Goal: Task Accomplishment & Management: Use online tool/utility

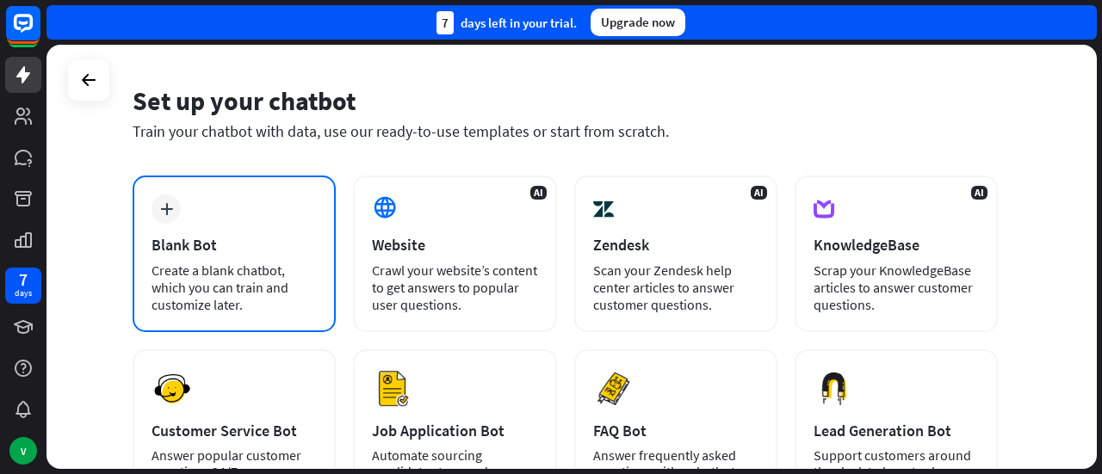
scroll to position [86, 0]
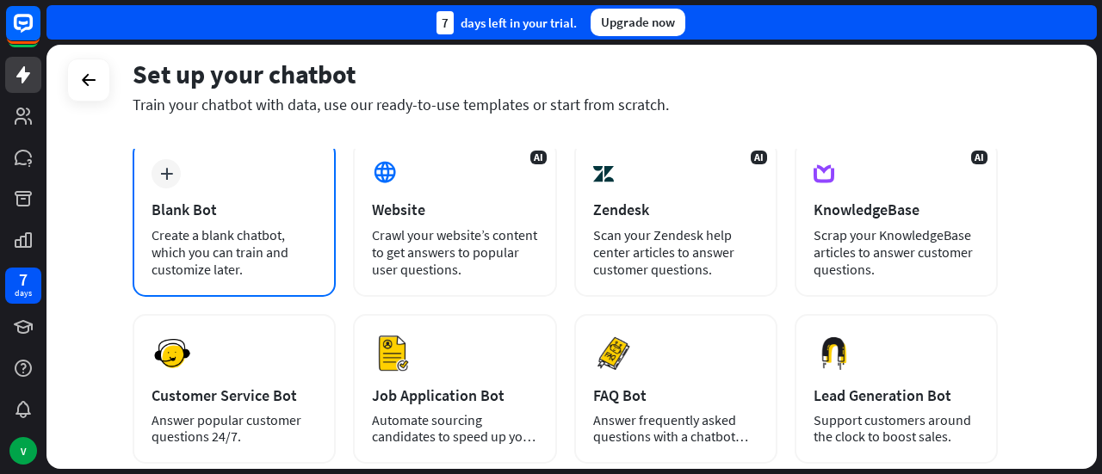
click at [210, 223] on div "plus Blank Bot Create a blank chatbot, which you can train and customize later." at bounding box center [234, 218] width 203 height 157
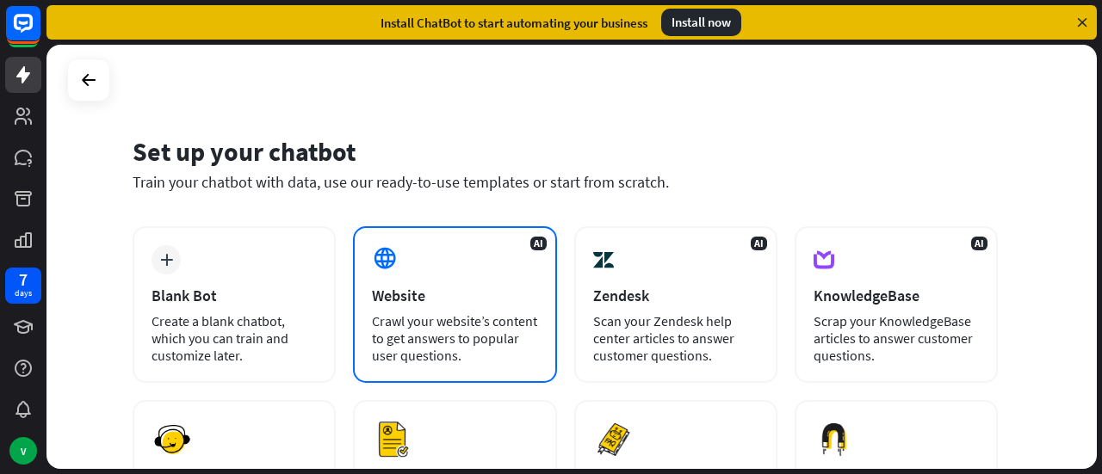
click at [448, 299] on div "Website" at bounding box center [454, 296] width 165 height 20
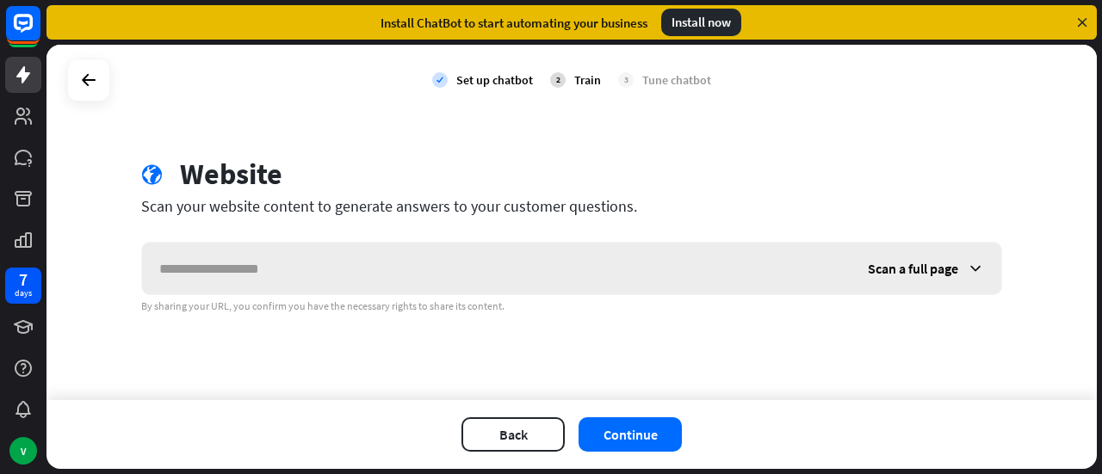
click at [349, 275] on input "text" at bounding box center [496, 269] width 708 height 52
type input "**********"
click at [645, 425] on button "Continue" at bounding box center [629, 434] width 103 height 34
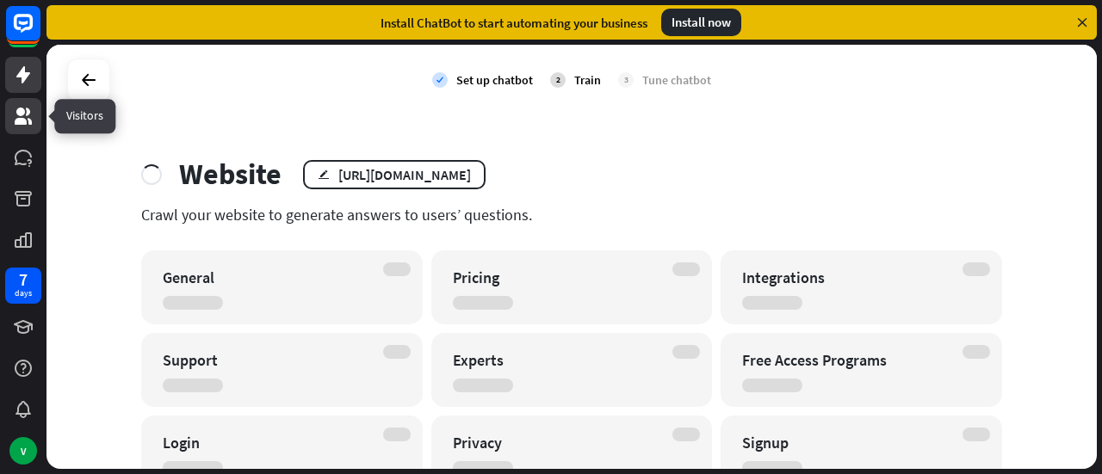
click at [11, 122] on link at bounding box center [23, 116] width 36 height 36
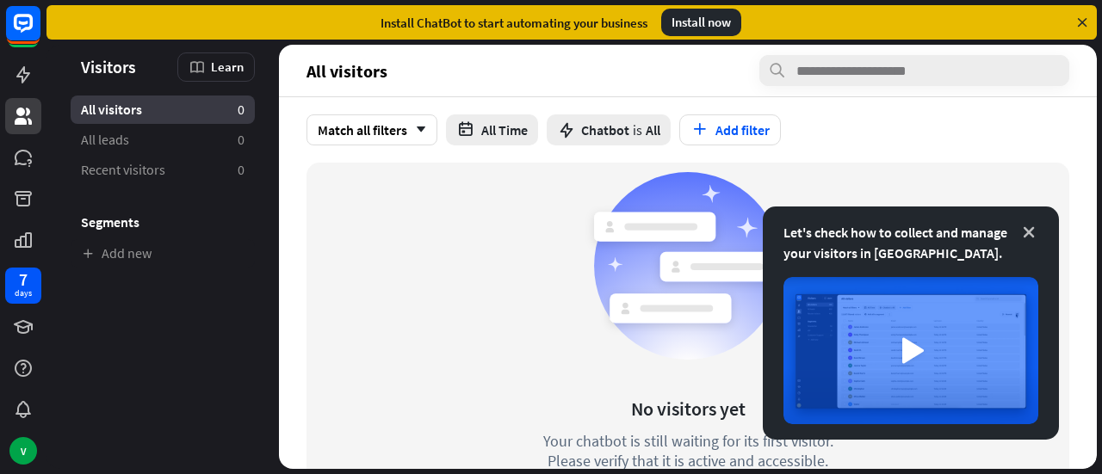
click at [1032, 238] on icon at bounding box center [1028, 232] width 17 height 17
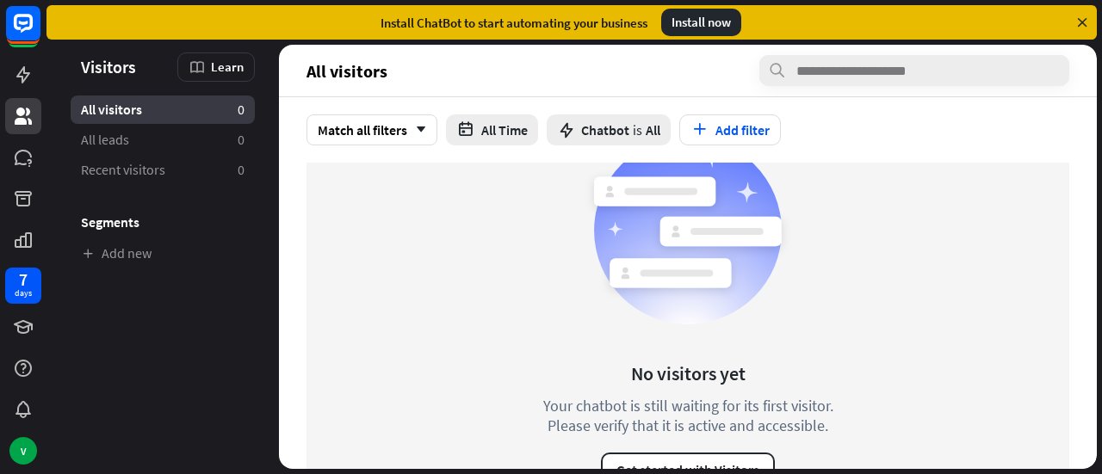
scroll to position [70, 0]
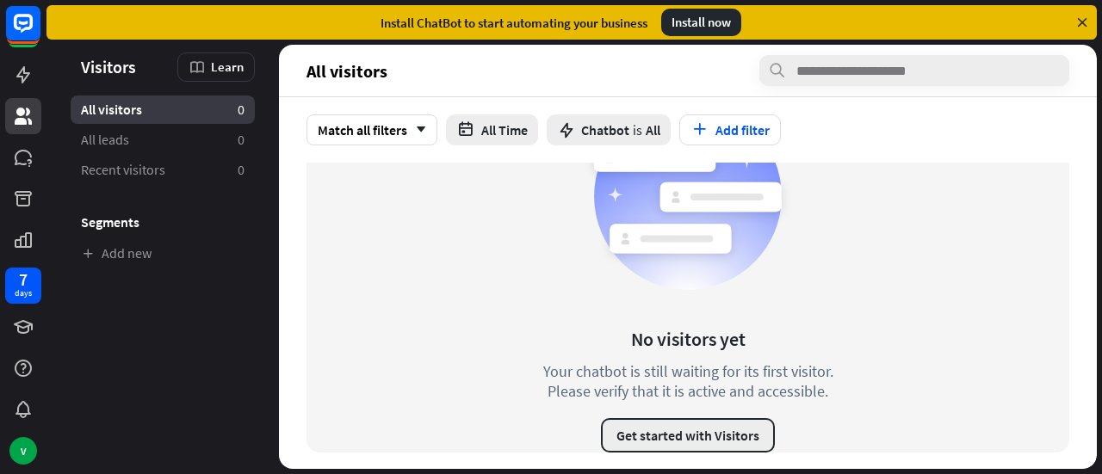
click at [675, 434] on button "Get started with Visitors" at bounding box center [688, 435] width 174 height 34
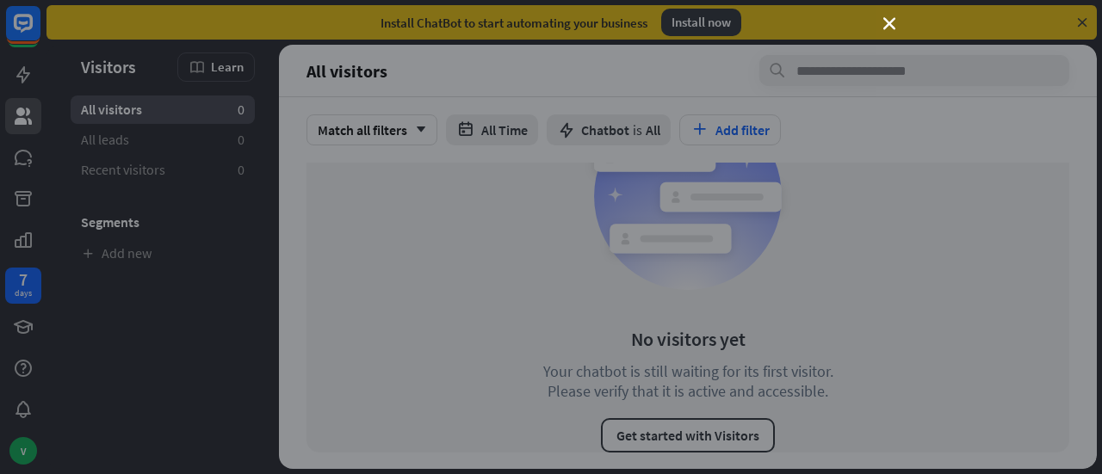
click at [888, 30] on div "close" at bounding box center [551, 237] width 1102 height 474
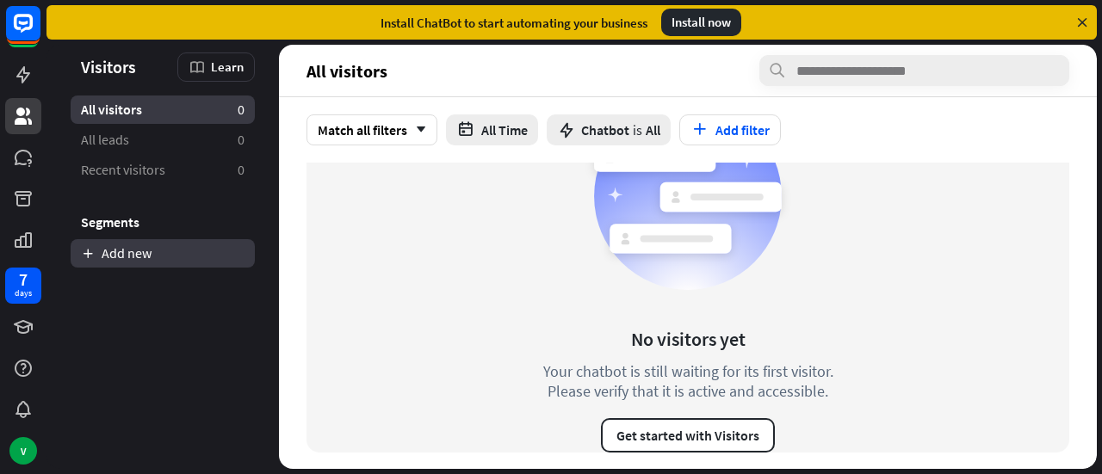
click at [107, 259] on link "Add new" at bounding box center [163, 253] width 184 height 28
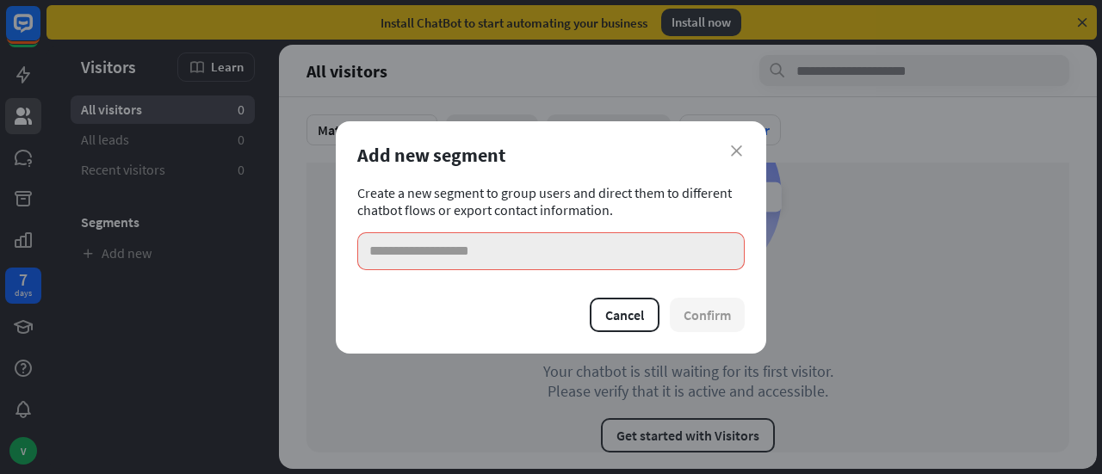
click at [468, 256] on input at bounding box center [550, 251] width 387 height 38
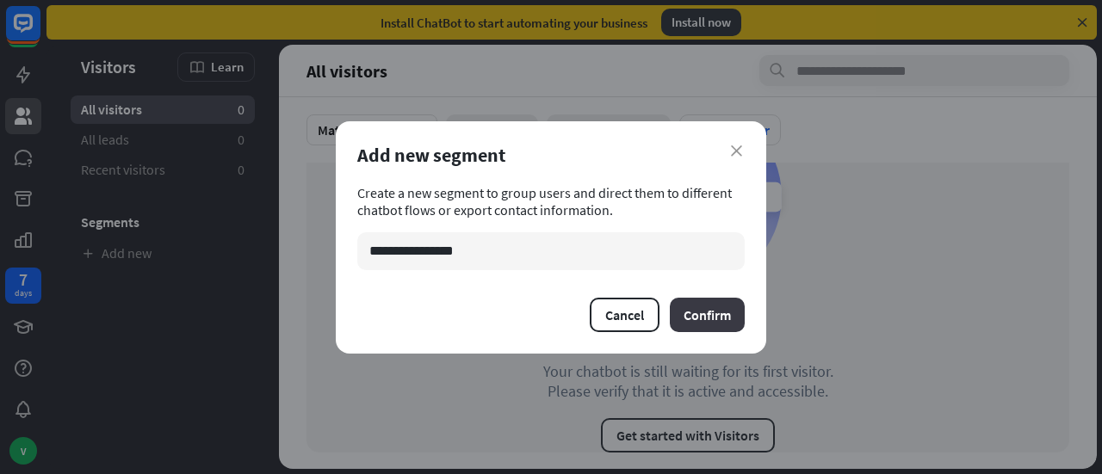
type input "**********"
click at [714, 311] on button "Confirm" at bounding box center [707, 315] width 75 height 34
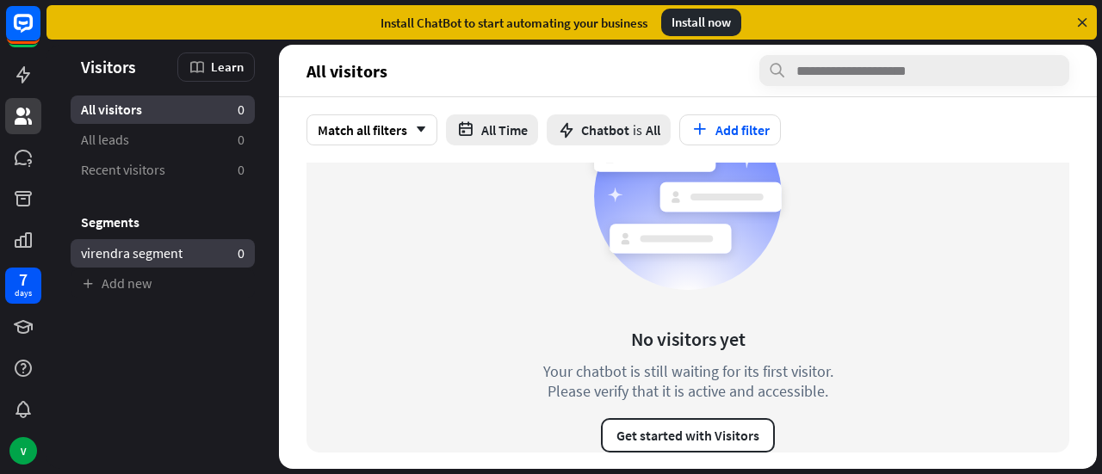
click at [131, 260] on span "virendra segment" at bounding box center [132, 253] width 102 height 18
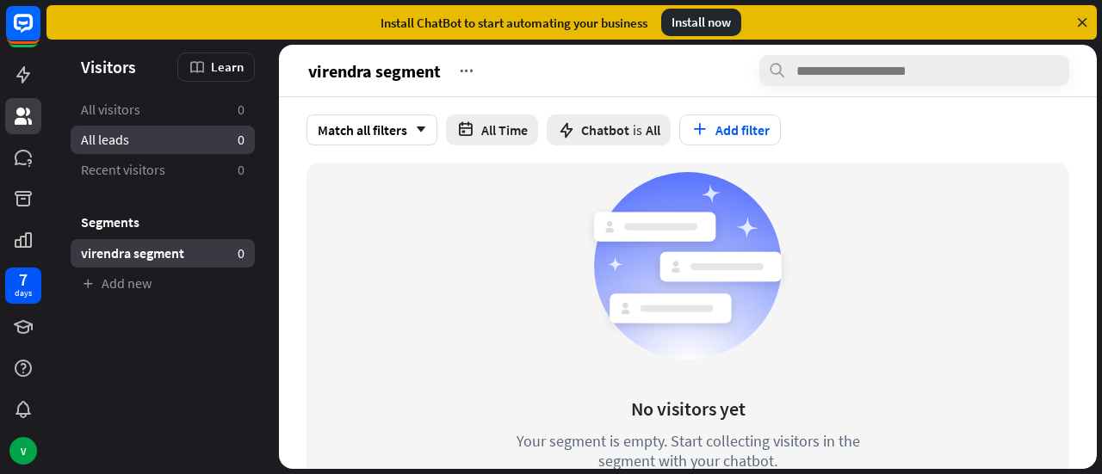
click at [116, 135] on span "All leads" at bounding box center [105, 140] width 48 height 18
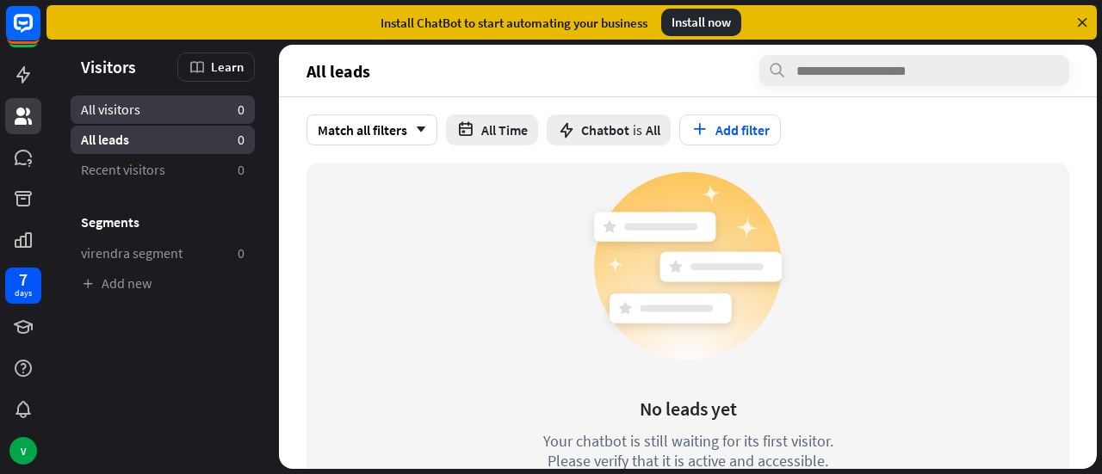
click at [150, 118] on link "All visitors 0" at bounding box center [163, 110] width 184 height 28
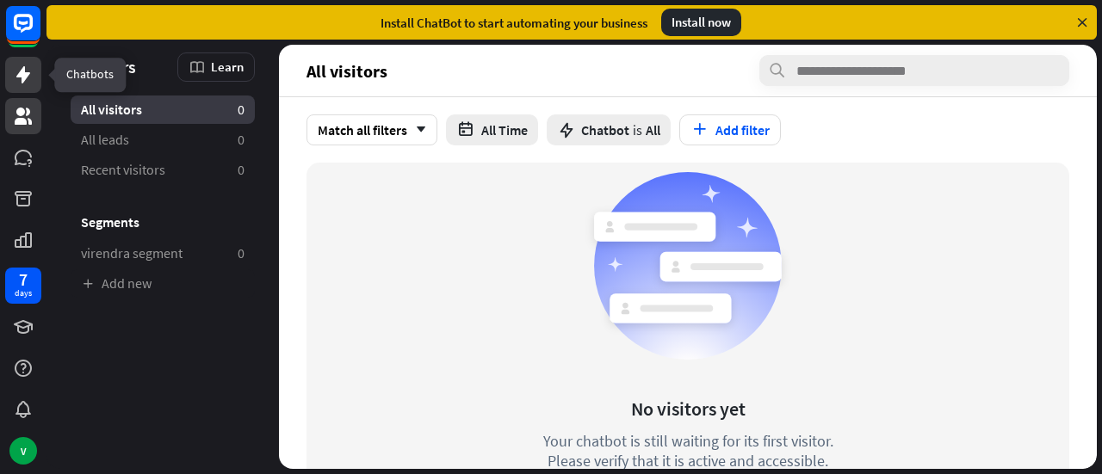
click at [23, 82] on icon at bounding box center [23, 74] width 14 height 17
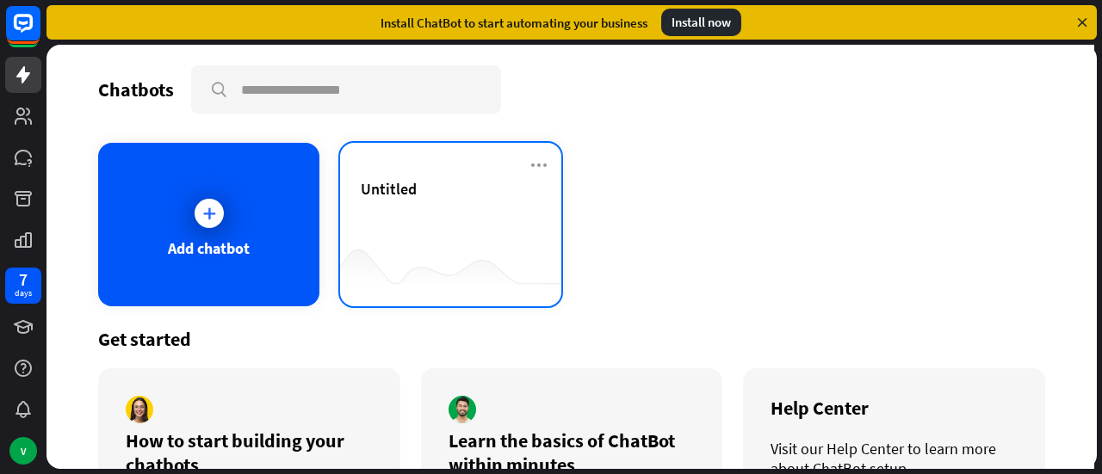
click at [398, 245] on div at bounding box center [450, 272] width 221 height 66
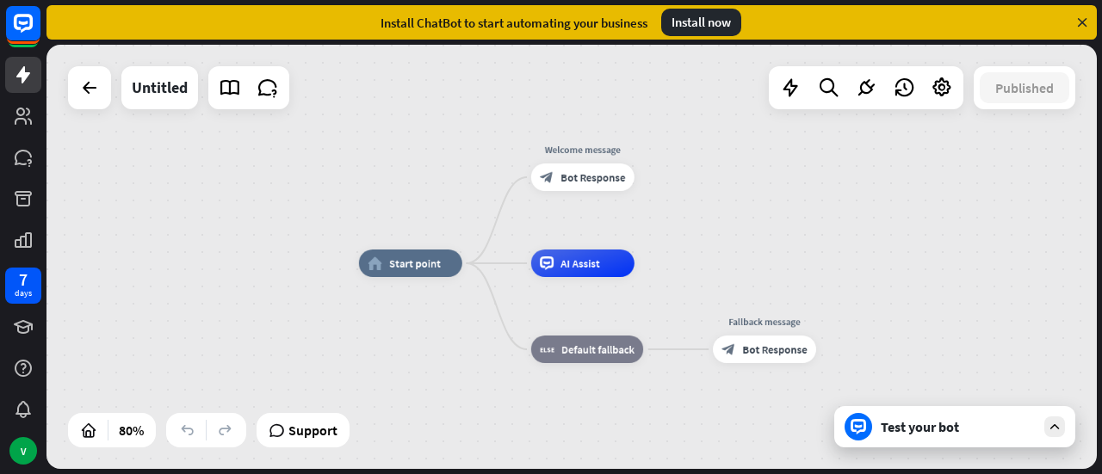
click at [905, 420] on div "Test your bot" at bounding box center [957, 426] width 155 height 17
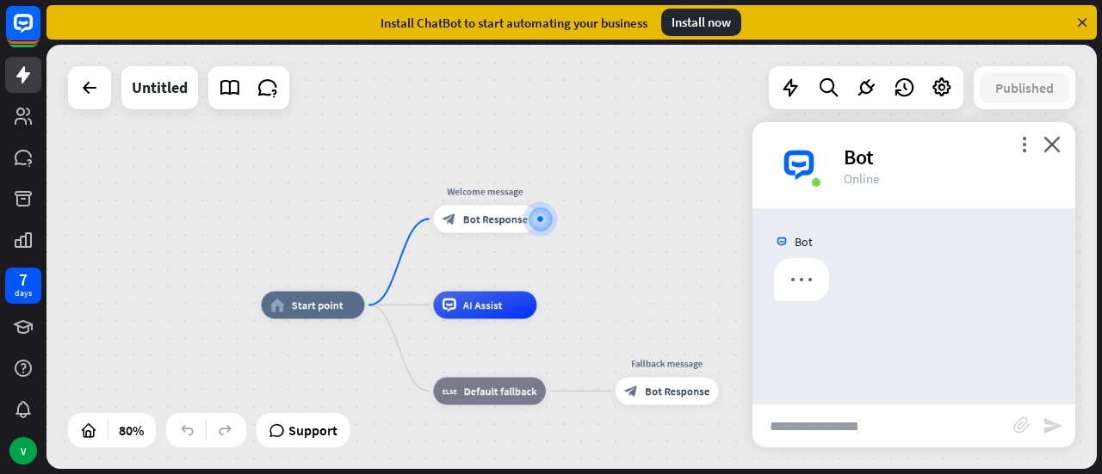
click at [837, 428] on input "text" at bounding box center [882, 425] width 261 height 43
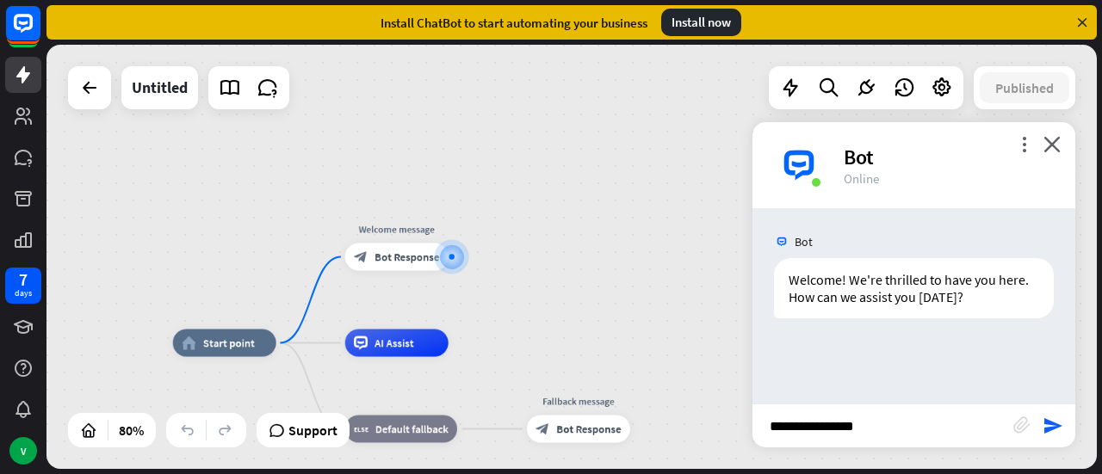
type input "**********"
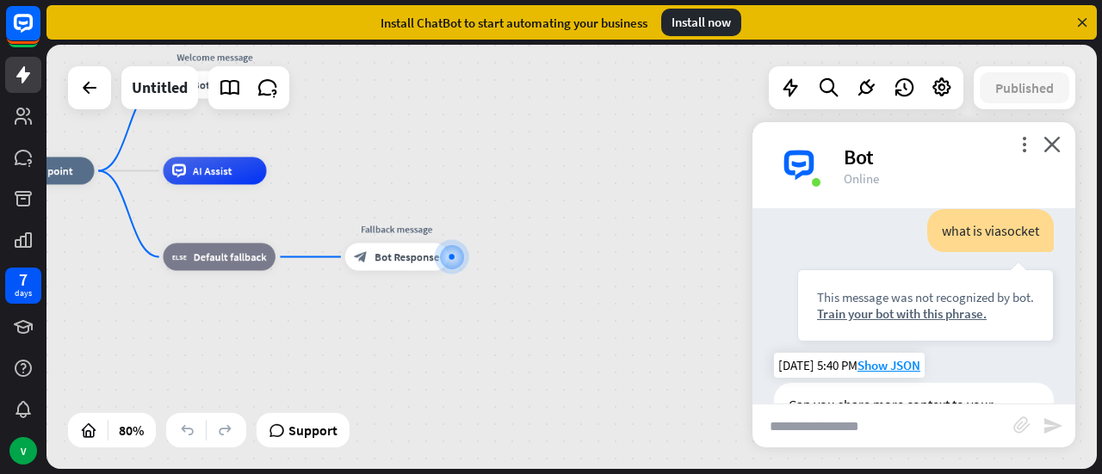
scroll to position [128, 0]
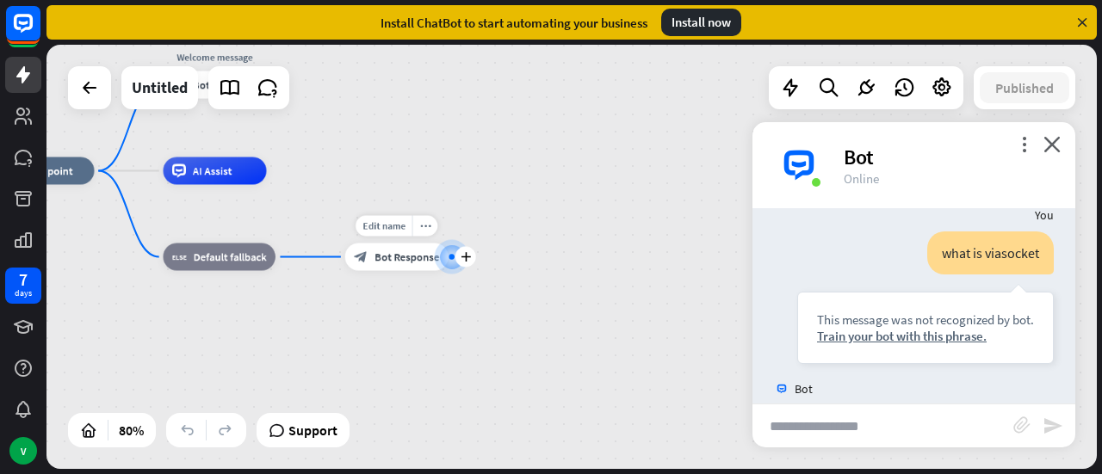
click at [396, 269] on div "block_bot_response Bot Response" at bounding box center [396, 258] width 103 height 28
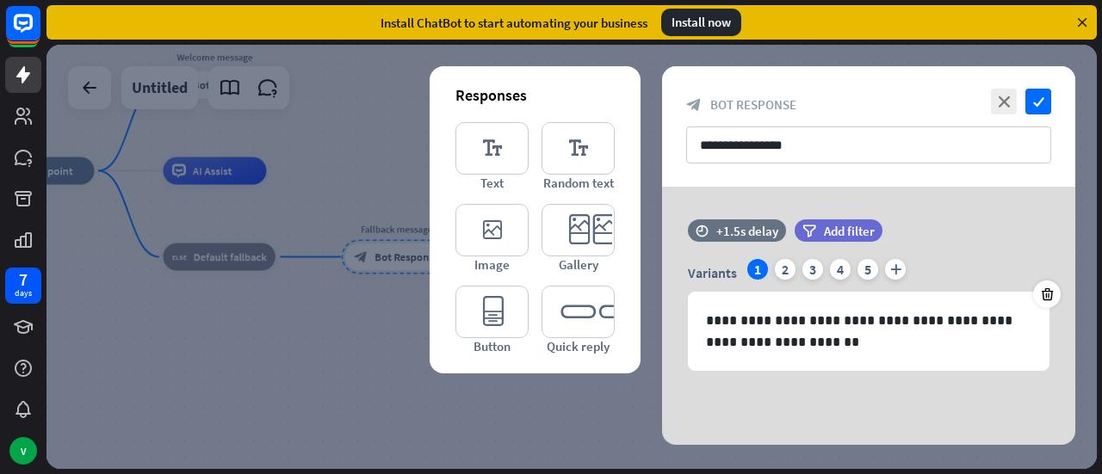
click at [308, 319] on div at bounding box center [571, 257] width 1050 height 424
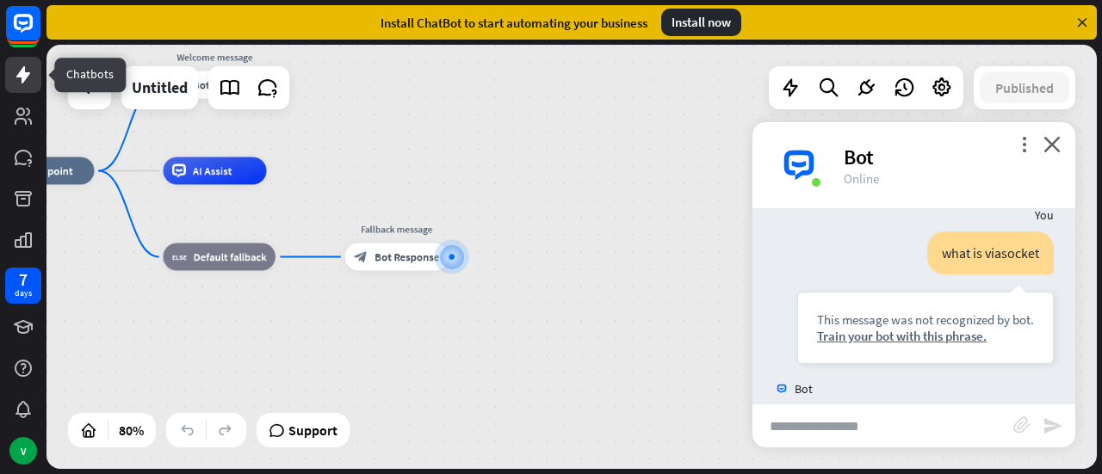
click at [22, 90] on link at bounding box center [23, 75] width 36 height 36
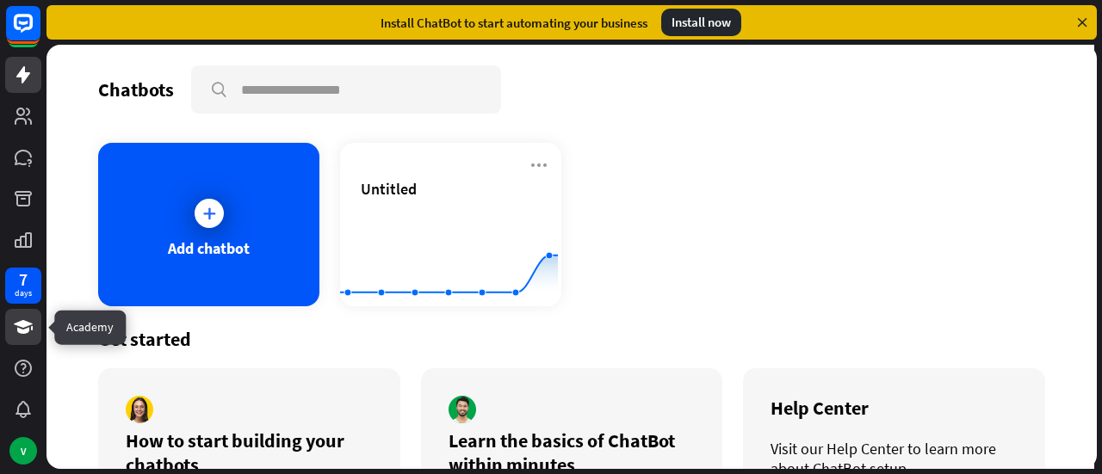
click at [23, 338] on link at bounding box center [23, 327] width 36 height 36
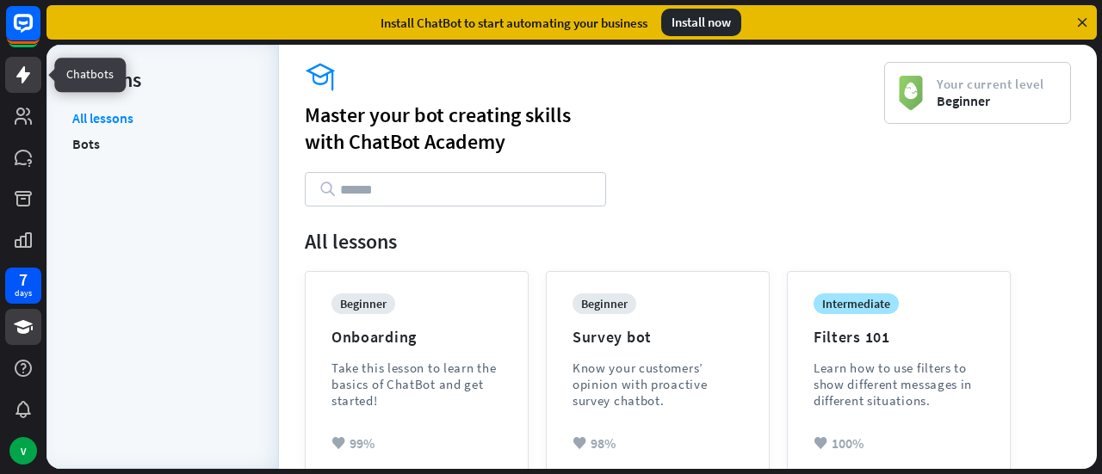
click at [28, 80] on icon at bounding box center [23, 75] width 21 height 21
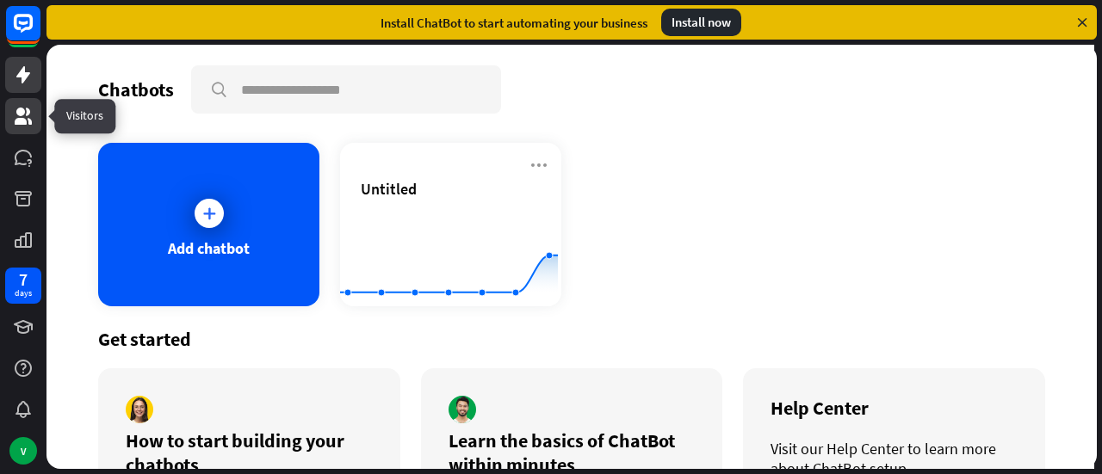
click at [25, 112] on icon at bounding box center [23, 116] width 21 height 21
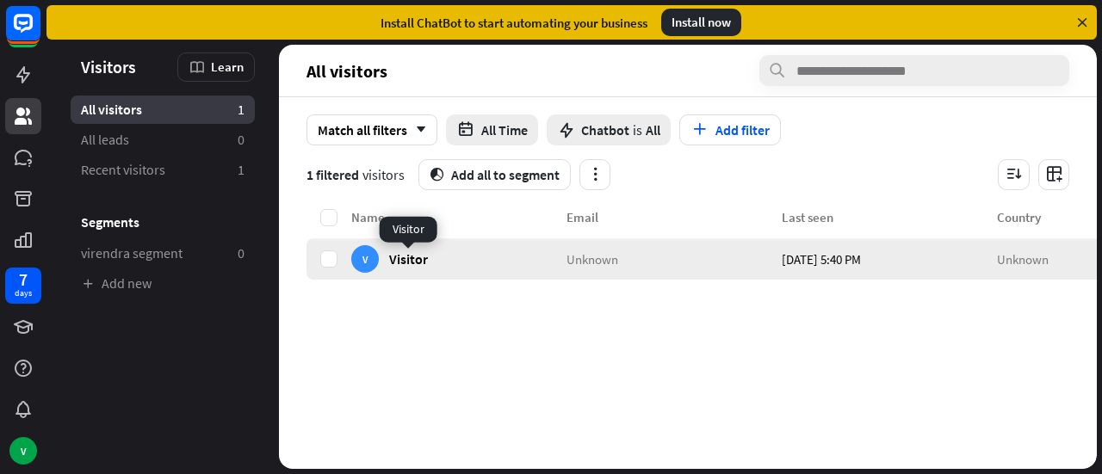
copy span "Visitor"
drag, startPoint x: 435, startPoint y: 261, endPoint x: 389, endPoint y: 261, distance: 45.6
click at [389, 261] on div "V Visitor" at bounding box center [458, 258] width 215 height 41
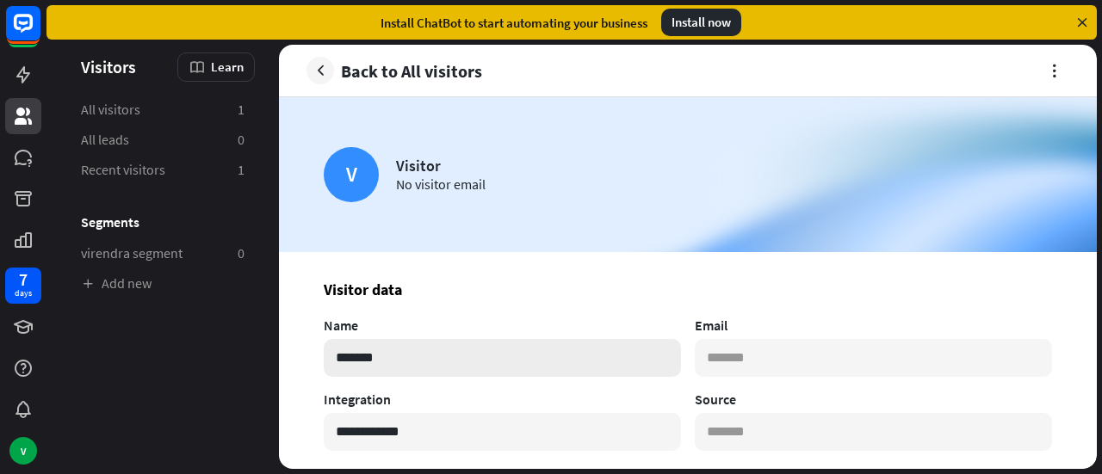
click at [388, 373] on input "*******" at bounding box center [502, 358] width 357 height 38
type input "********"
click at [510, 287] on div "Visitors Learn All visitors 1 All leads 0 Recent visitors 1 Segments virendra s…" at bounding box center [571, 257] width 1050 height 424
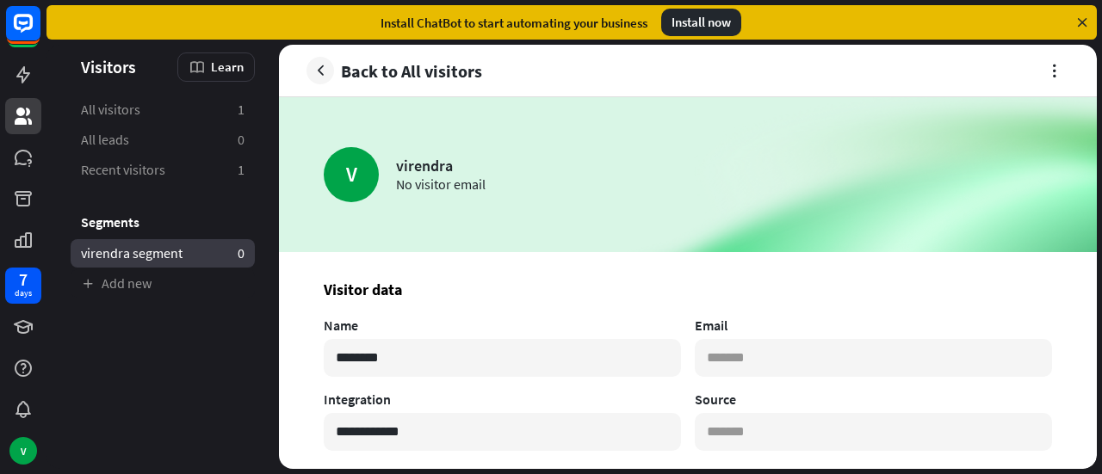
click at [110, 250] on span "virendra segment" at bounding box center [132, 253] width 102 height 18
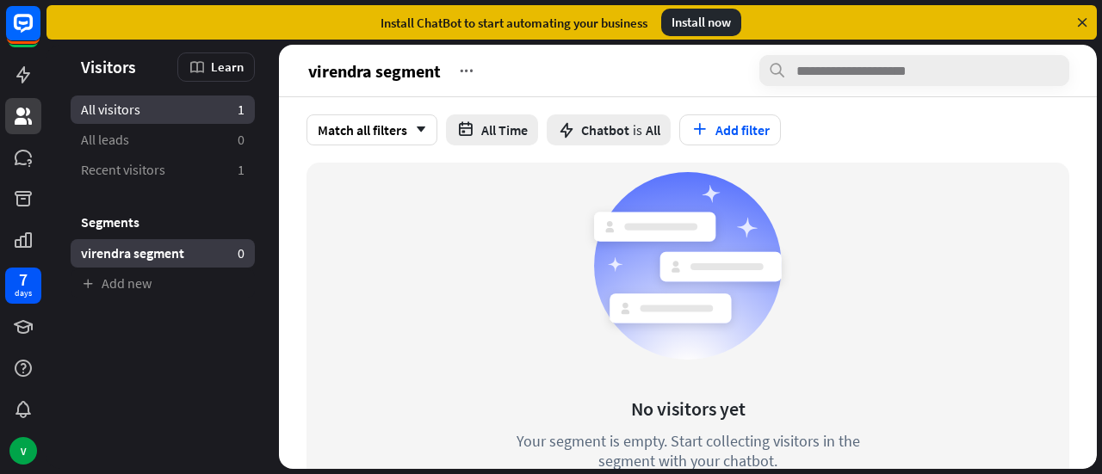
click at [145, 111] on link "All visitors 1" at bounding box center [163, 110] width 184 height 28
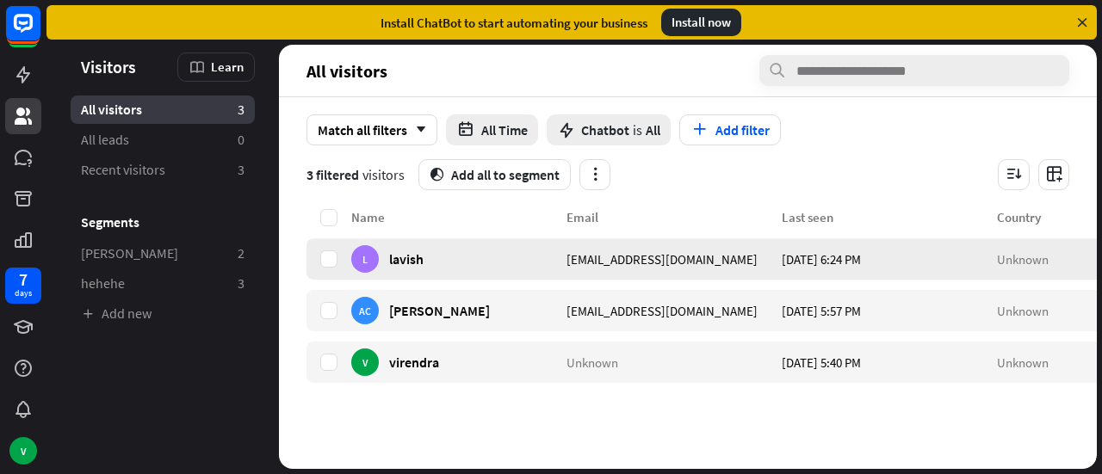
copy span "lavish"
drag, startPoint x: 429, startPoint y: 260, endPoint x: 384, endPoint y: 259, distance: 45.6
click at [384, 259] on div "L lavish" at bounding box center [458, 258] width 215 height 41
